Goal: Task Accomplishment & Management: Manage account settings

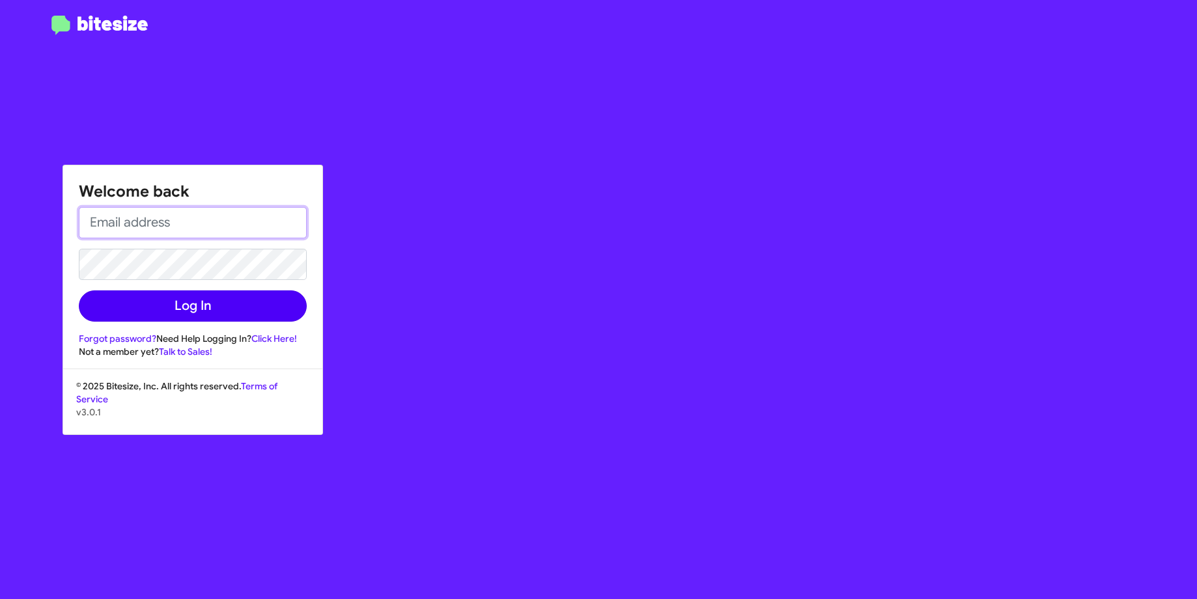
type input "[PERSON_NAME][EMAIL_ADDRESS][DOMAIN_NAME]"
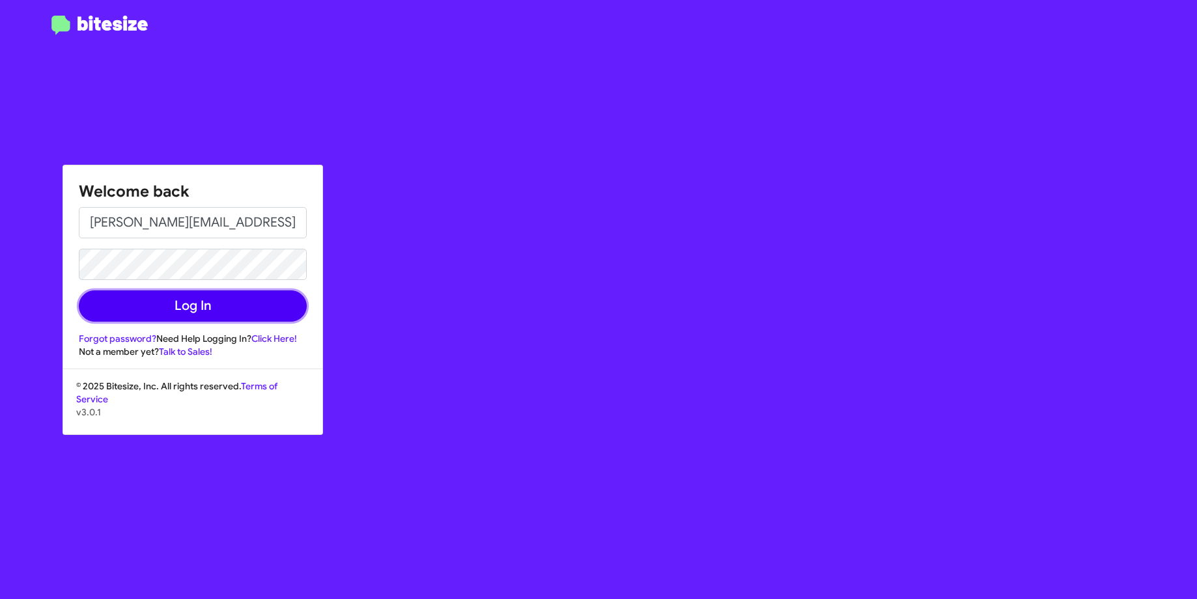
click at [218, 298] on button "Log In" at bounding box center [193, 305] width 228 height 31
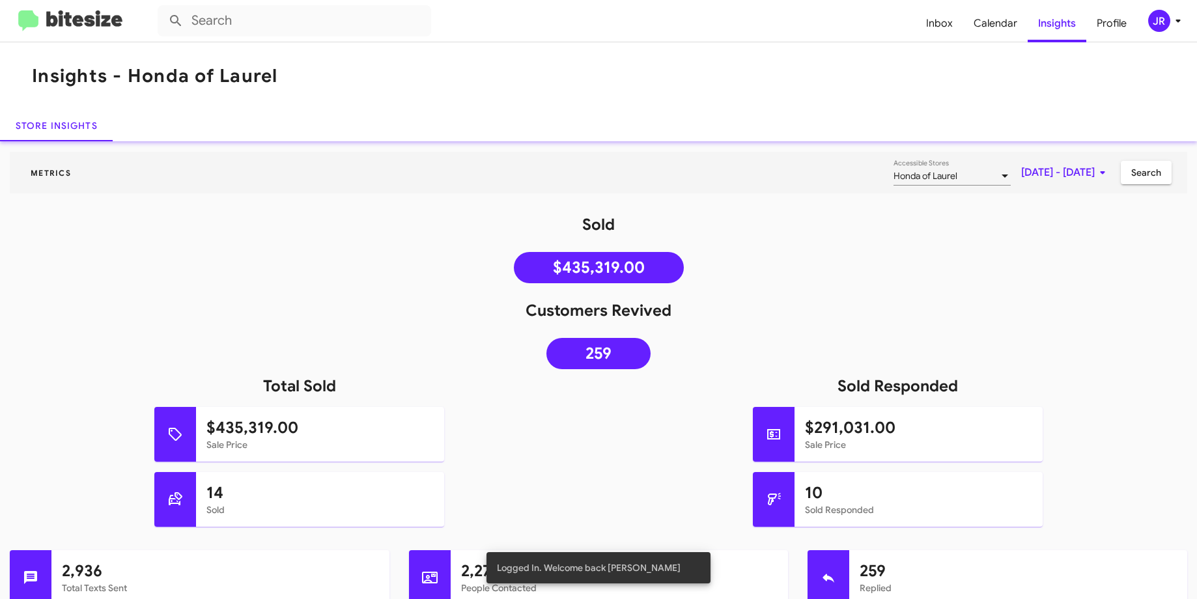
click at [1164, 22] on div "JR" at bounding box center [1159, 21] width 22 height 22
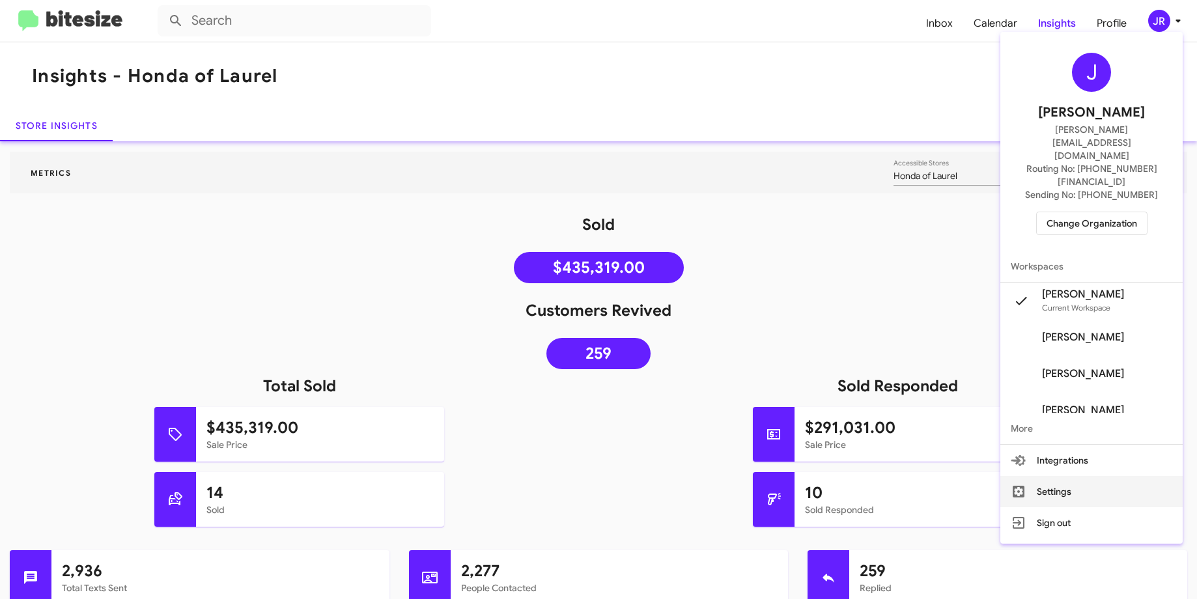
click at [1117, 476] on button "Settings" at bounding box center [1091, 491] width 182 height 31
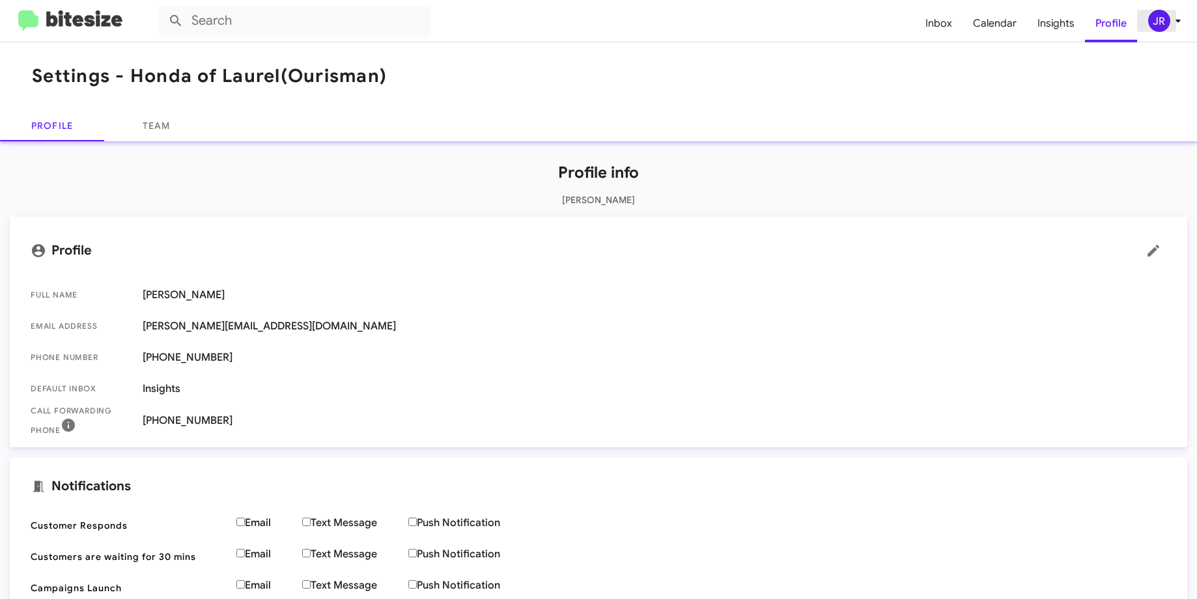
click at [1165, 27] on div "JR" at bounding box center [1159, 21] width 22 height 22
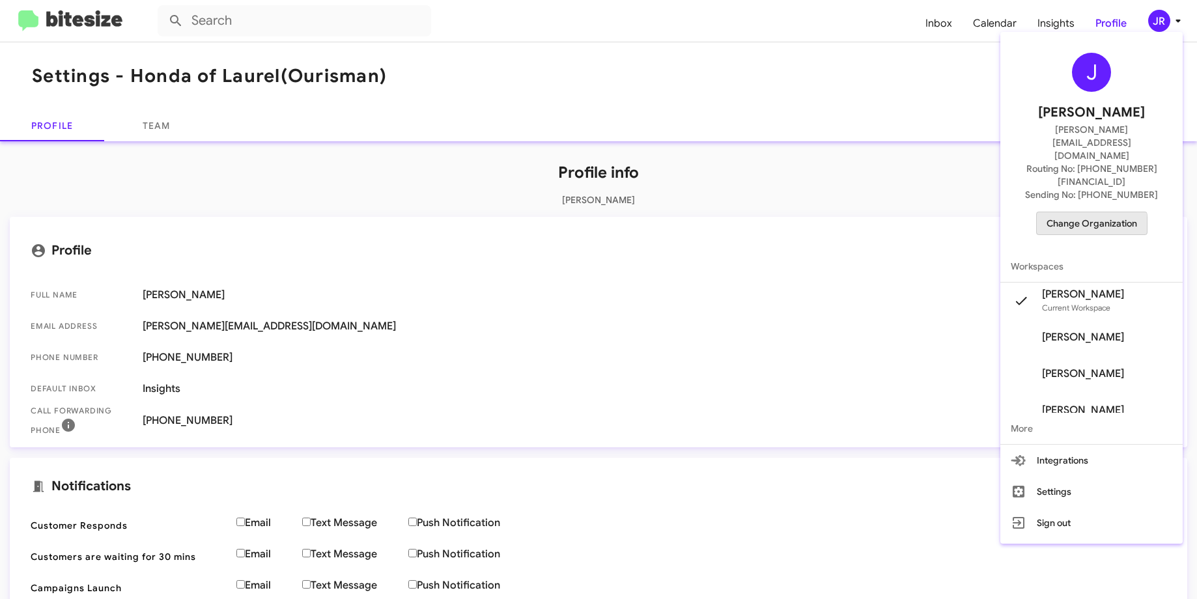
click at [1097, 212] on span "Change Organization" at bounding box center [1092, 223] width 91 height 22
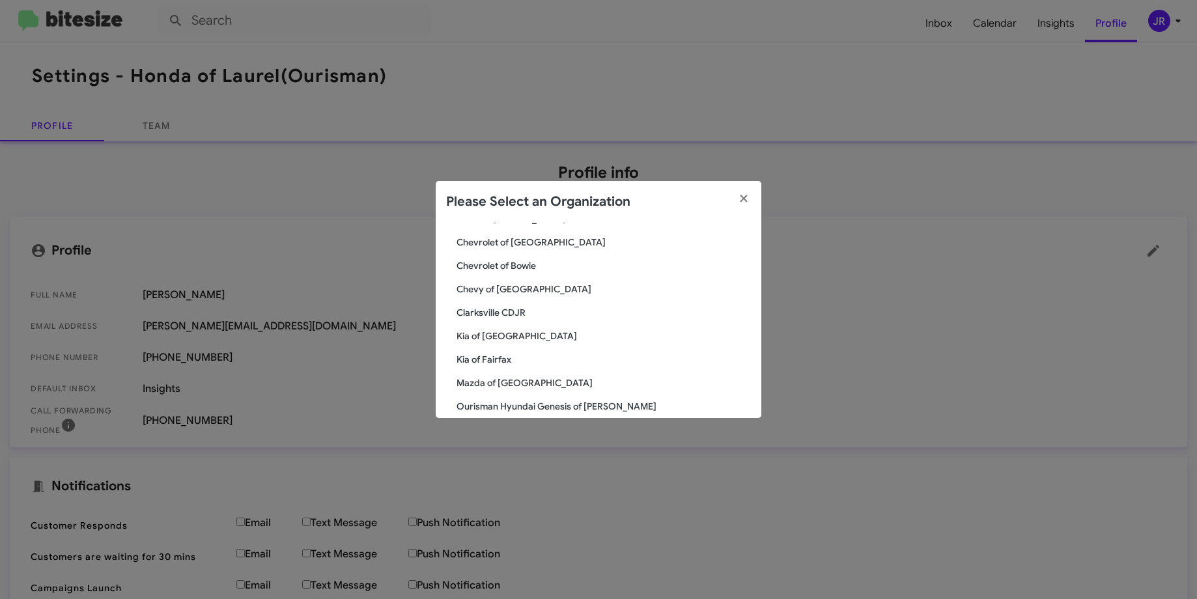
scroll to position [97, 0]
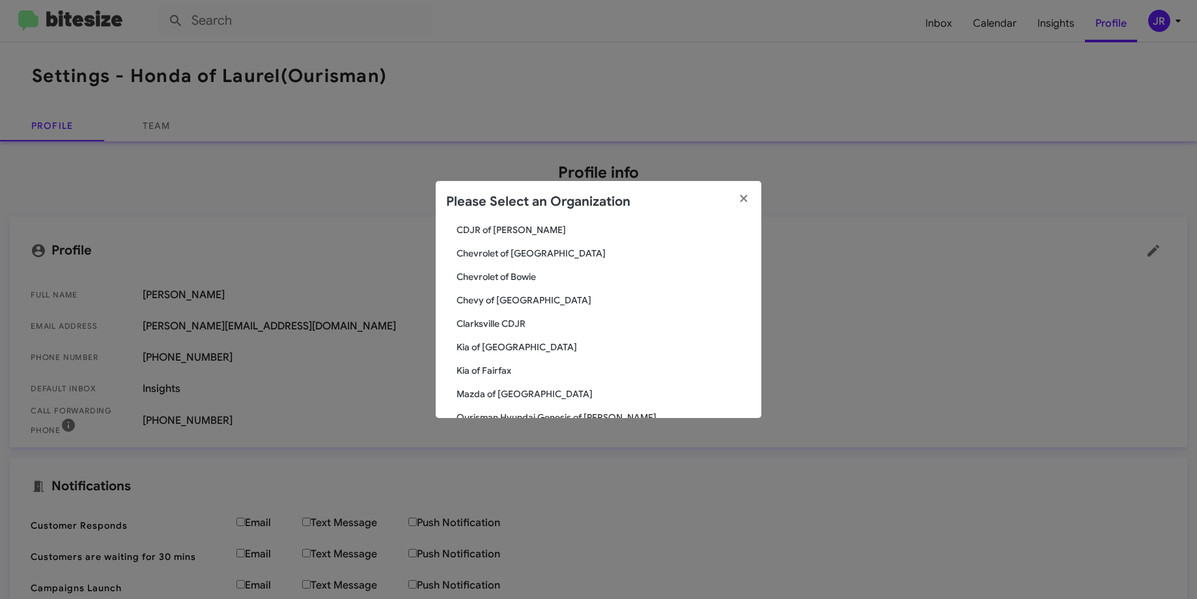
click at [518, 298] on span "Chevy of [GEOGRAPHIC_DATA]" at bounding box center [604, 300] width 294 height 13
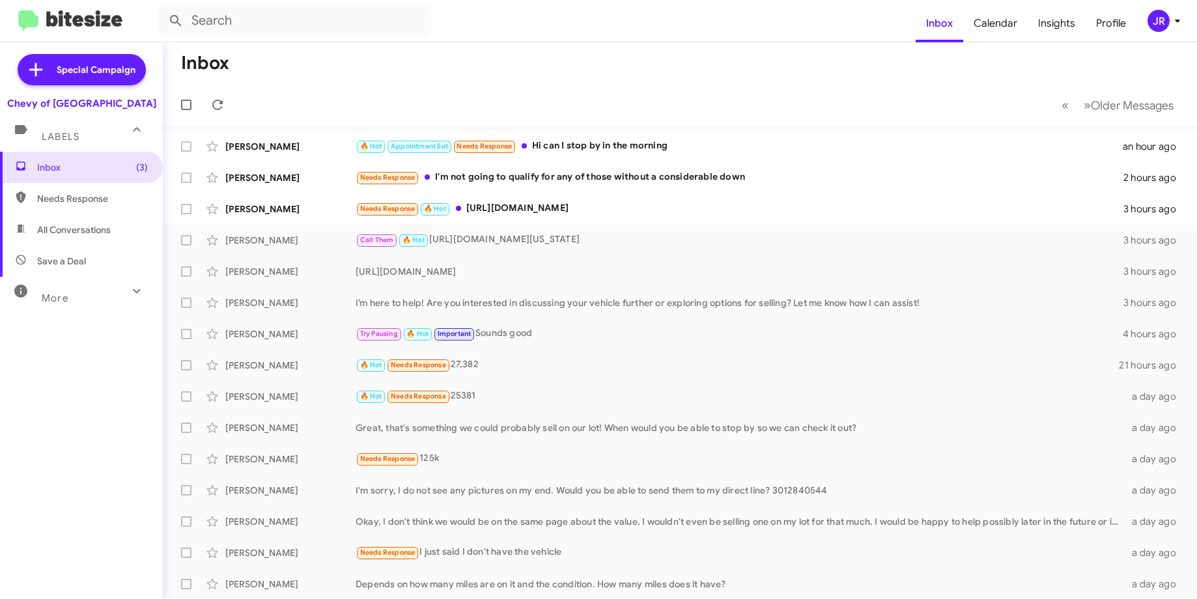
click at [1170, 31] on span "JR" at bounding box center [1166, 21] width 39 height 22
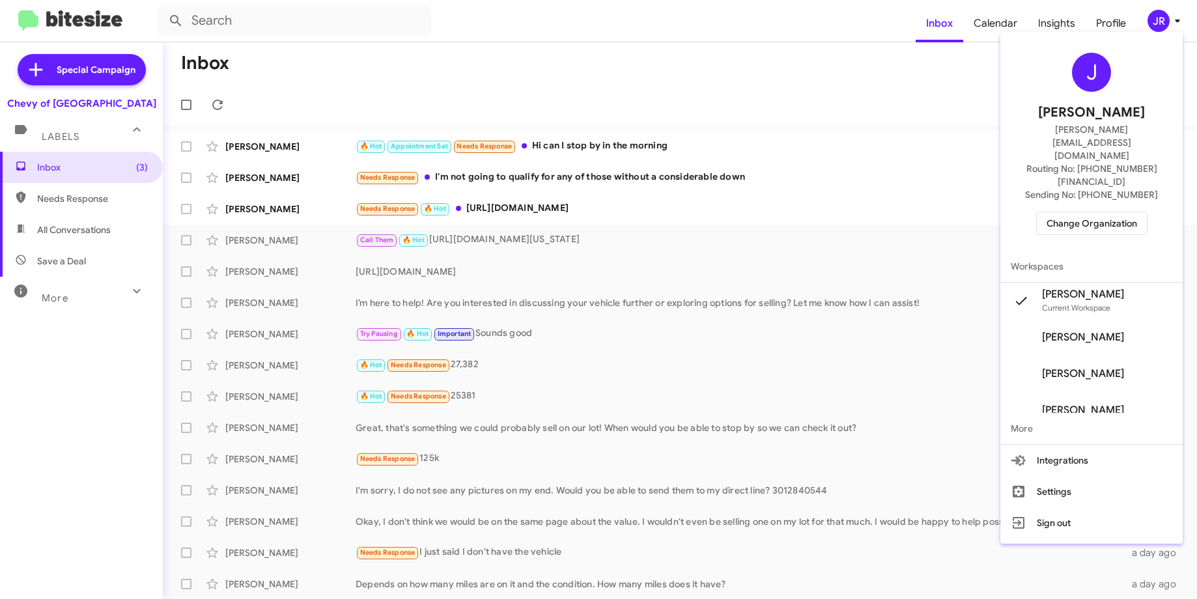
click at [1127, 212] on span "Change Organization" at bounding box center [1092, 223] width 91 height 22
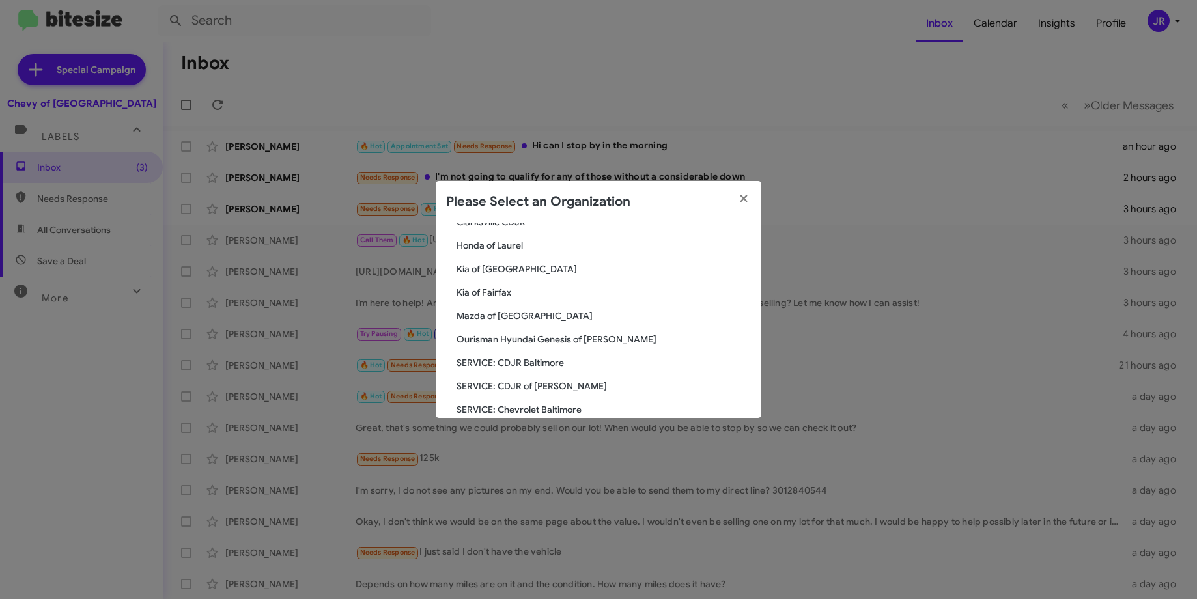
scroll to position [173, 0]
click at [525, 315] on span "Mazda of [GEOGRAPHIC_DATA]" at bounding box center [604, 318] width 294 height 13
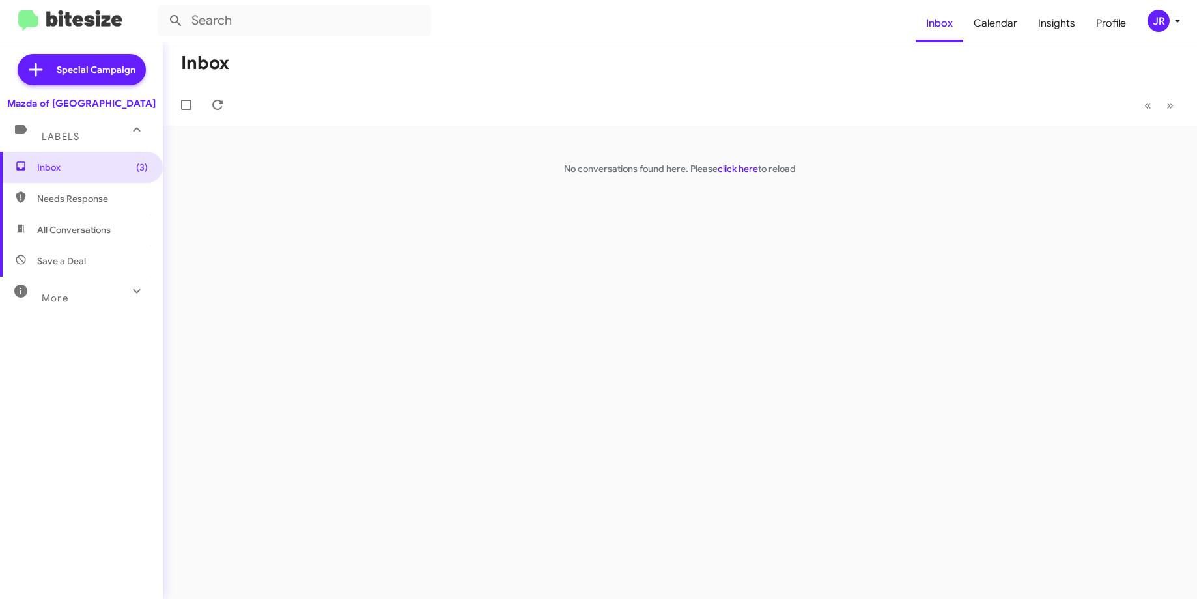
click at [1165, 19] on div "JR" at bounding box center [1158, 21] width 22 height 22
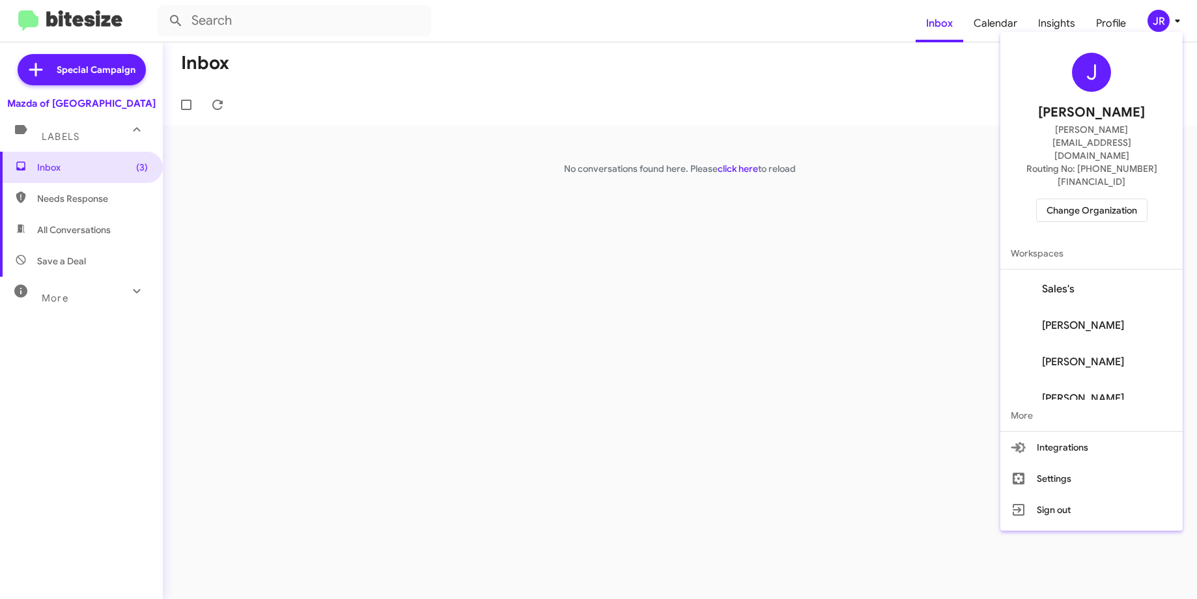
scroll to position [125, 0]
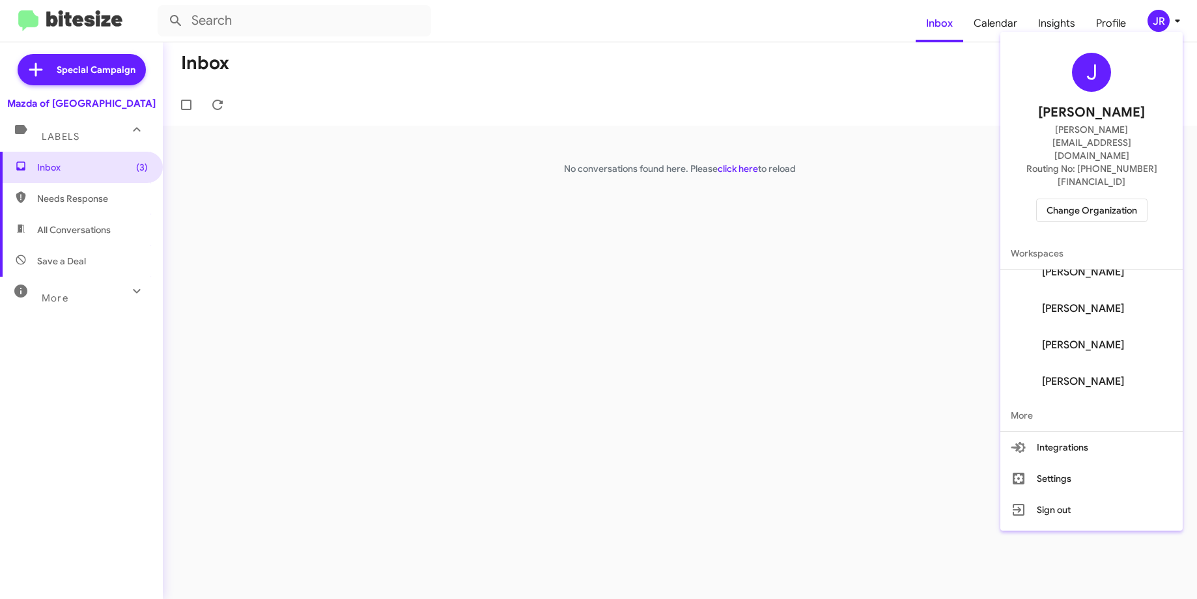
click at [1169, 19] on div at bounding box center [598, 299] width 1197 height 599
